Goal: Information Seeking & Learning: Learn about a topic

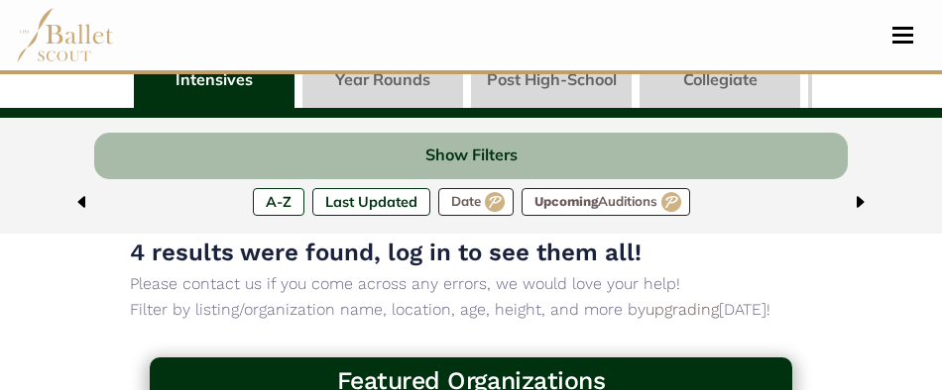
scroll to position [137, 0]
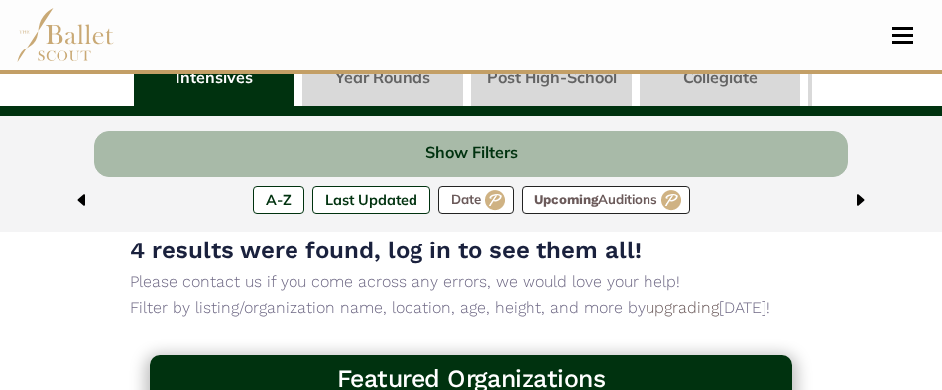
click at [555, 78] on link at bounding box center [551, 78] width 161 height 56
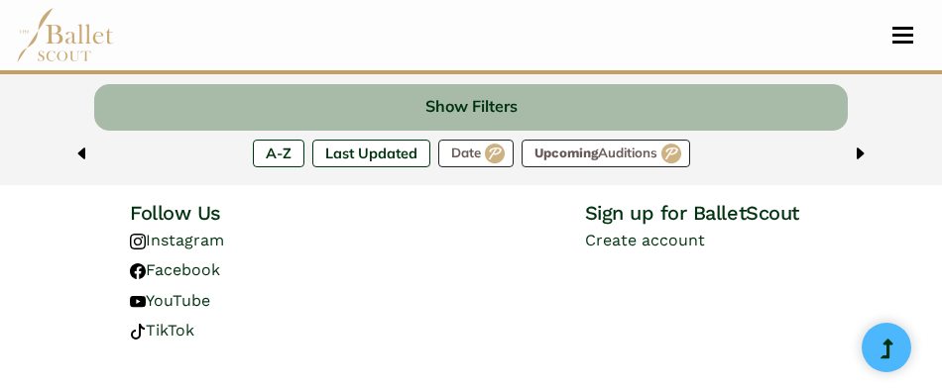
scroll to position [5551, 0]
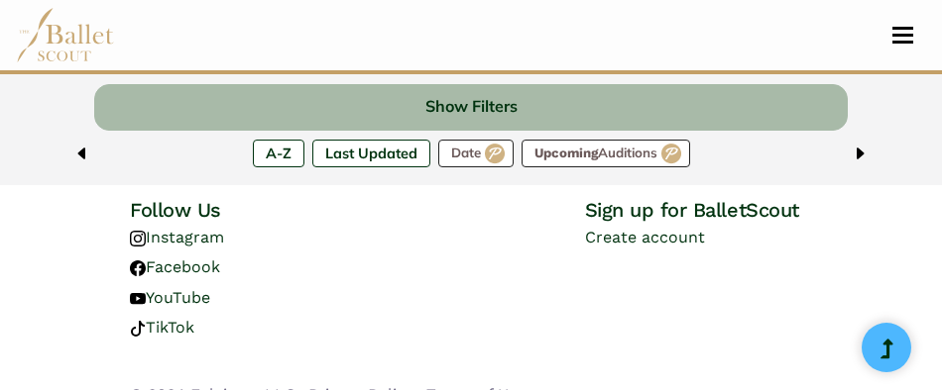
click at [58, 40] on img at bounding box center [65, 35] width 99 height 55
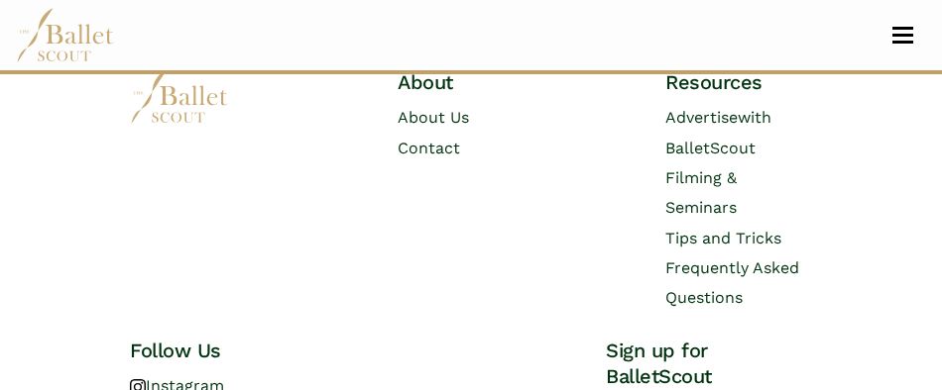
scroll to position [3900, 0]
click at [726, 242] on link "Tips and Tricks" at bounding box center [723, 237] width 116 height 19
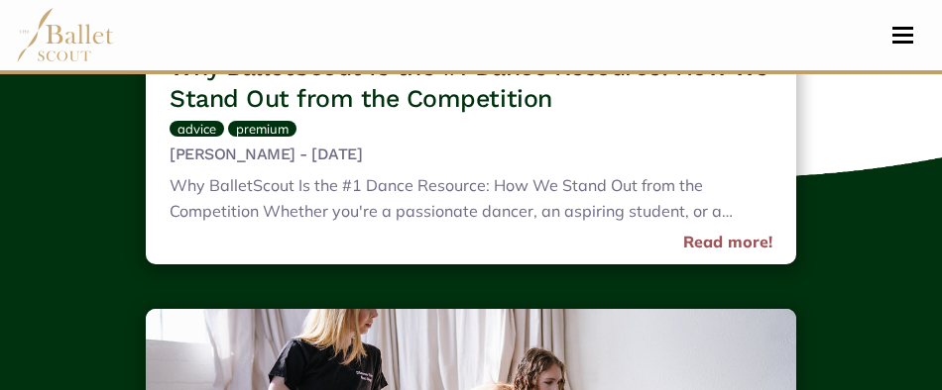
scroll to position [1234, 0]
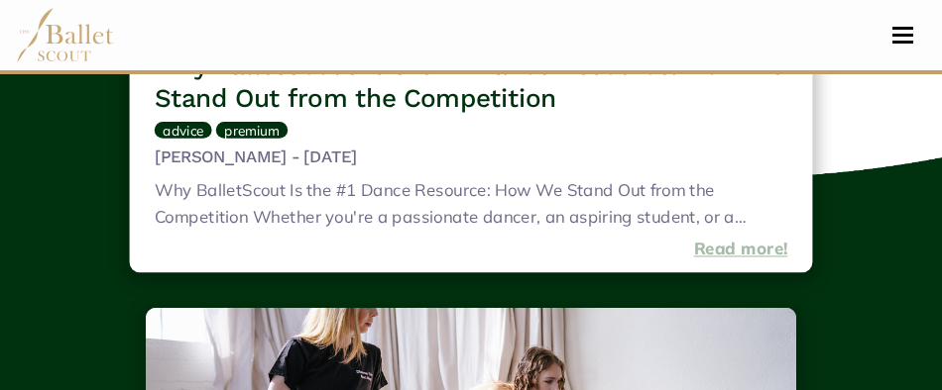
click at [729, 255] on link "Read more!" at bounding box center [741, 249] width 94 height 27
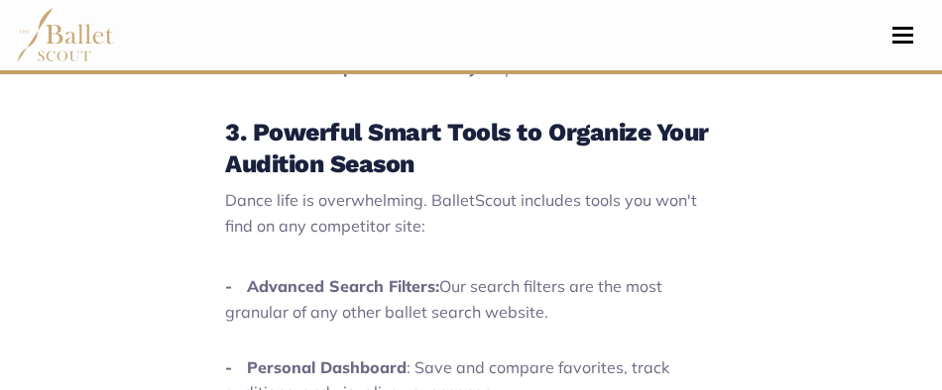
scroll to position [1546, 0]
